Goal: Check status: Check status

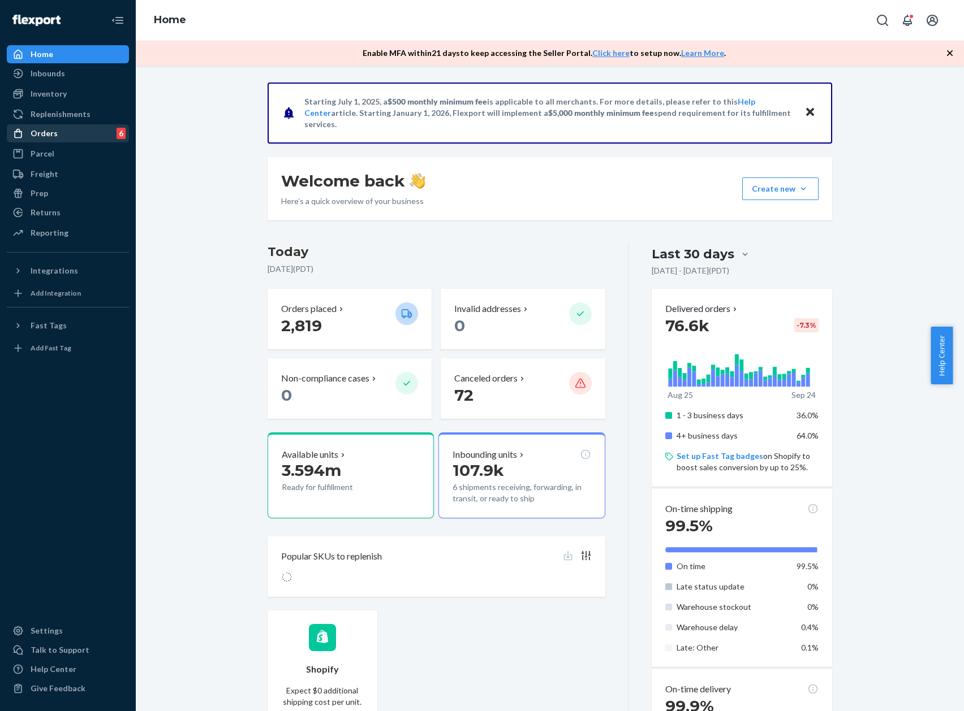
click at [46, 130] on div "Orders" at bounding box center [44, 133] width 27 height 11
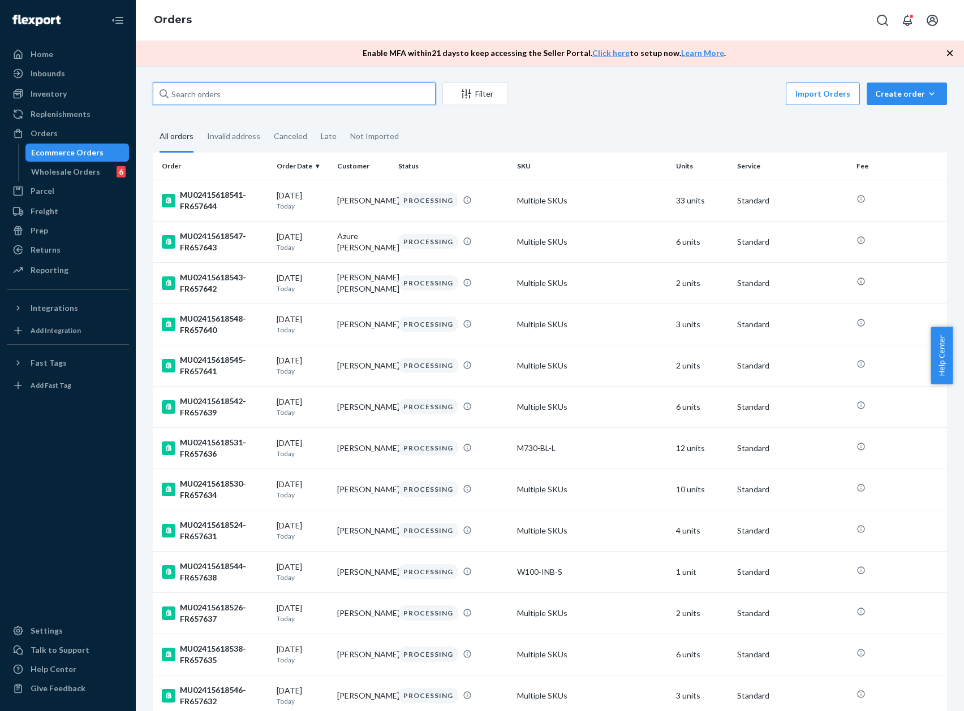
click at [231, 93] on input "text" at bounding box center [294, 94] width 283 height 23
paste input "MU02415525774"
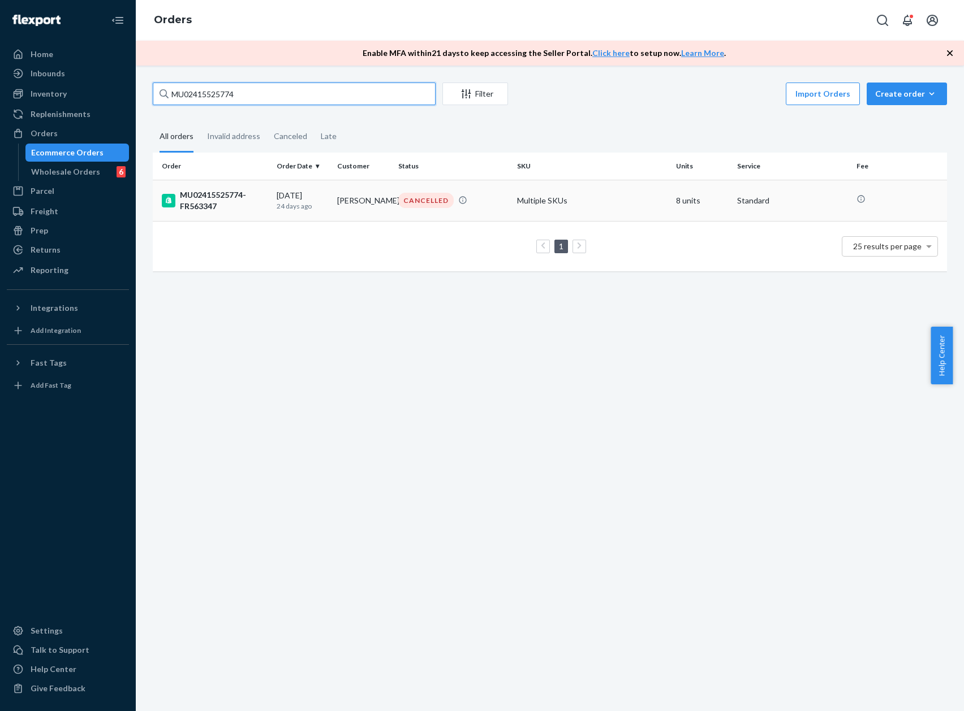
type input "MU02415525774"
click at [243, 193] on div "MU02415525774-FR563347" at bounding box center [215, 200] width 106 height 23
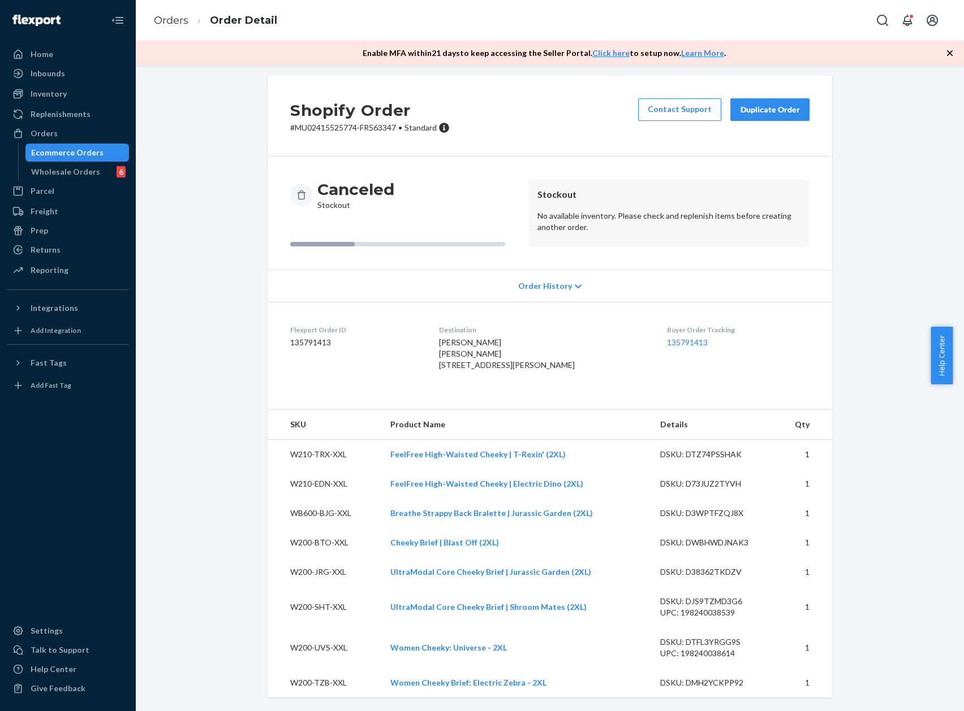
scroll to position [30, 0]
